Goal: Navigation & Orientation: Understand site structure

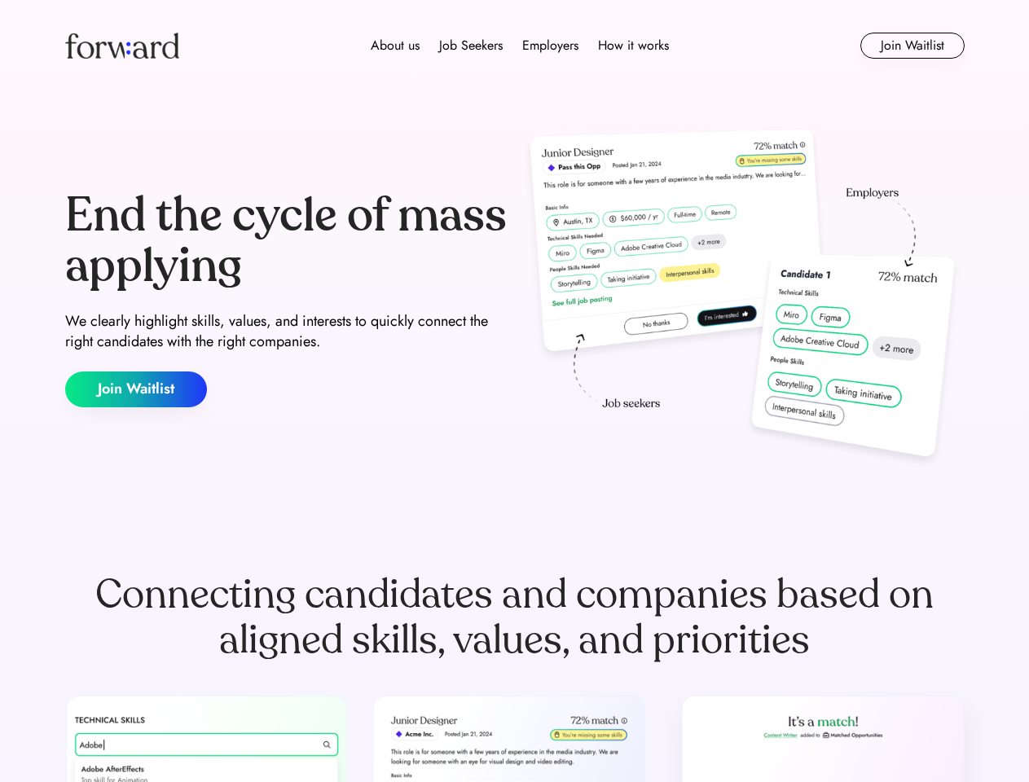
click at [514, 391] on div "End the cycle of mass applying We clearly highlight skills, values, and interes…" at bounding box center [515, 299] width 900 height 350
click at [515, 46] on div "About us Job Seekers Employers How it works" at bounding box center [520, 46] width 642 height 20
click at [122, 46] on img at bounding box center [122, 46] width 114 height 26
click at [520, 46] on div "About us Job Seekers Employers How it works" at bounding box center [520, 46] width 642 height 20
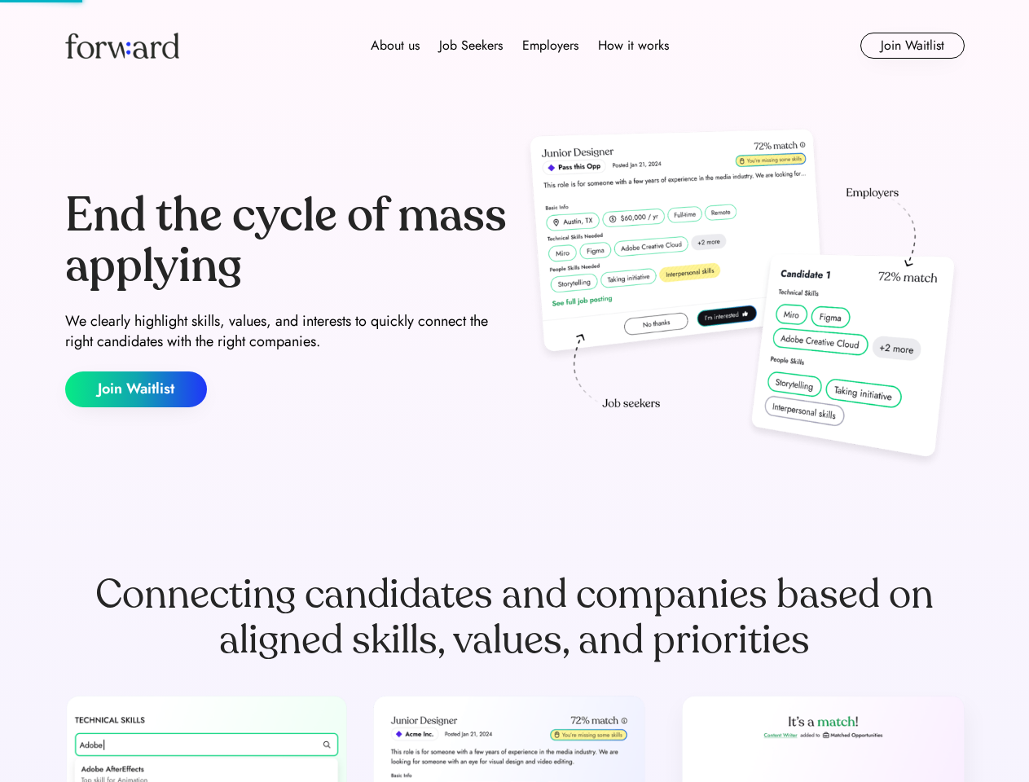
click at [395, 46] on div "About us" at bounding box center [395, 46] width 49 height 20
click at [471, 46] on div "Job Seekers" at bounding box center [471, 46] width 64 height 20
click at [550, 46] on div "Employers" at bounding box center [550, 46] width 56 height 20
click at [632, 46] on div "How it works" at bounding box center [633, 46] width 71 height 20
click at [912, 46] on button "Join Waitlist" at bounding box center [912, 46] width 104 height 26
